Goal: Task Accomplishment & Management: Manage account settings

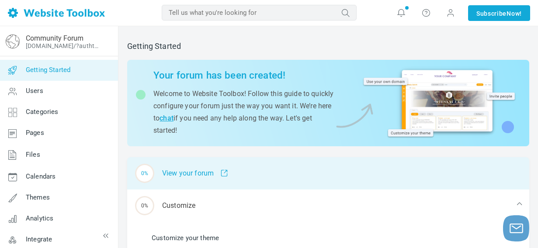
click at [225, 173] on span at bounding box center [221, 174] width 14 height 8
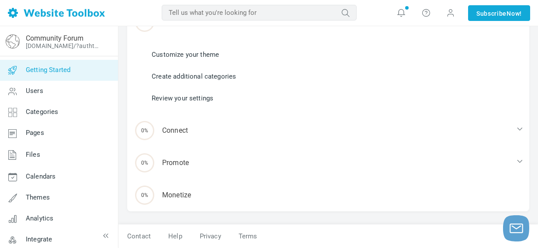
scroll to position [184, 0]
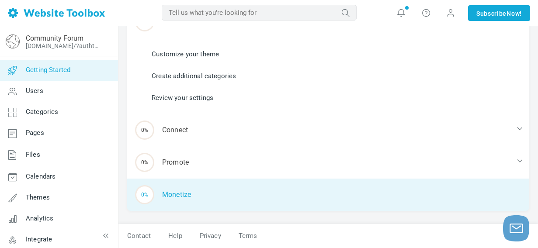
click at [180, 196] on div "0% Monetize" at bounding box center [328, 195] width 402 height 32
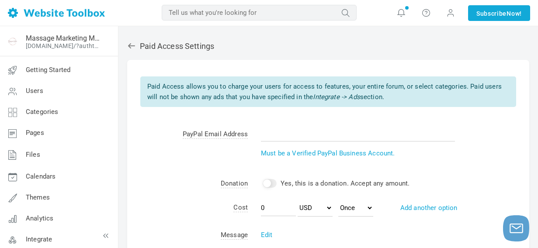
click at [132, 44] on icon at bounding box center [131, 46] width 9 height 9
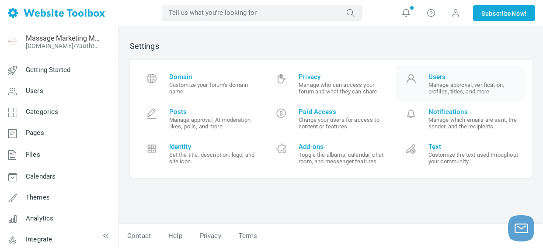
click at [436, 73] on span "Users" at bounding box center [473, 77] width 90 height 8
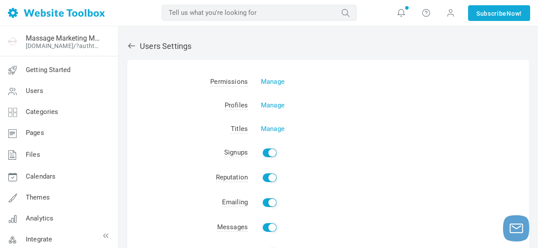
click at [133, 48] on icon at bounding box center [131, 46] width 9 height 9
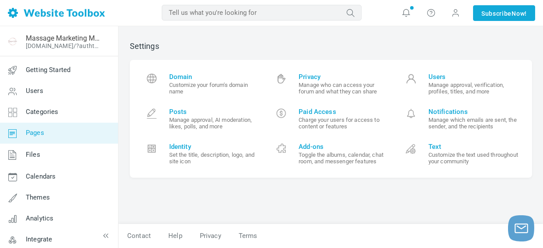
click at [35, 133] on span "Pages" at bounding box center [35, 133] width 18 height 8
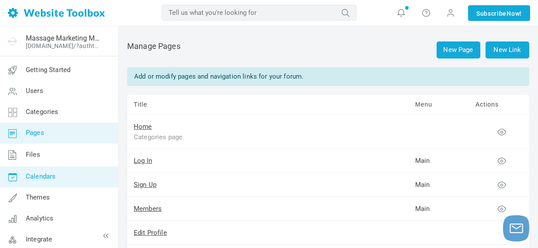
click at [42, 172] on link "Calendars" at bounding box center [59, 177] width 118 height 21
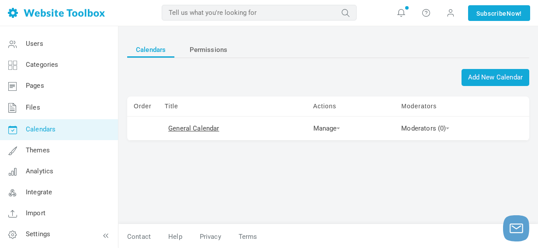
scroll to position [1, 0]
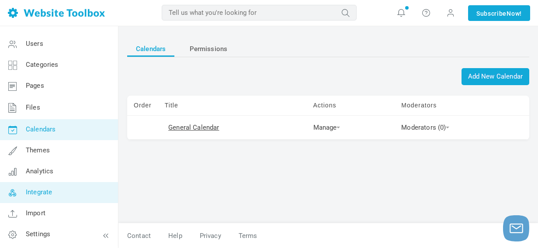
click at [41, 190] on span "Integrate" at bounding box center [39, 192] width 26 height 8
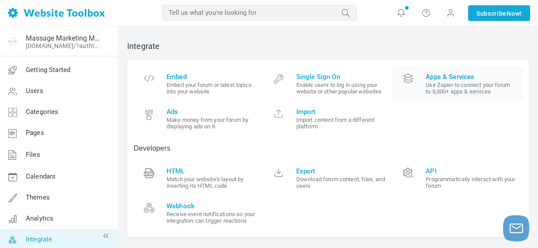
click at [453, 77] on span "Apps & Services" at bounding box center [471, 77] width 90 height 8
click at [316, 75] on span "Single Sign On" at bounding box center [341, 77] width 90 height 8
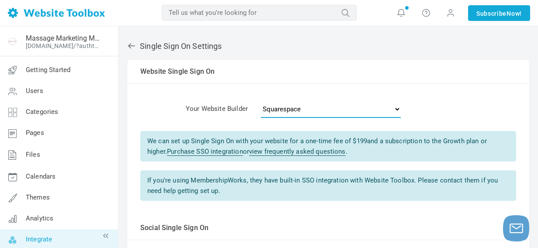
click at [396, 108] on select "- Select One - Other Brilliant Directories CraftCMS Drupal Duda Dynadot Ghost G…" at bounding box center [331, 109] width 140 height 17
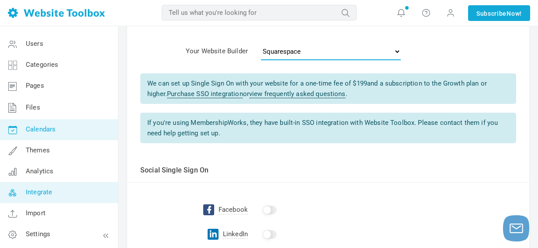
scroll to position [75, 0]
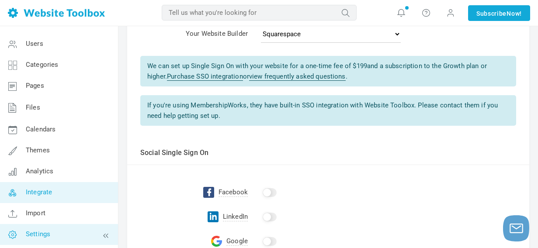
click at [42, 234] on span "Settings" at bounding box center [38, 234] width 24 height 8
